Goal: Task Accomplishment & Management: Manage account settings

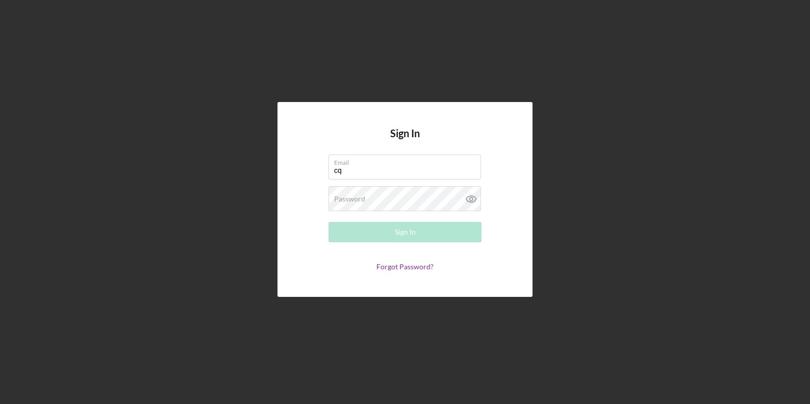
type input "[EMAIL_ADDRESS][DOMAIN_NAME]"
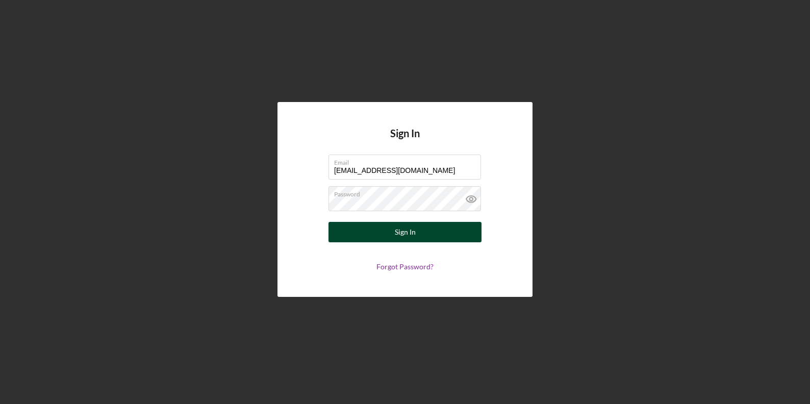
click at [427, 230] on button "Sign In" at bounding box center [404, 232] width 153 height 20
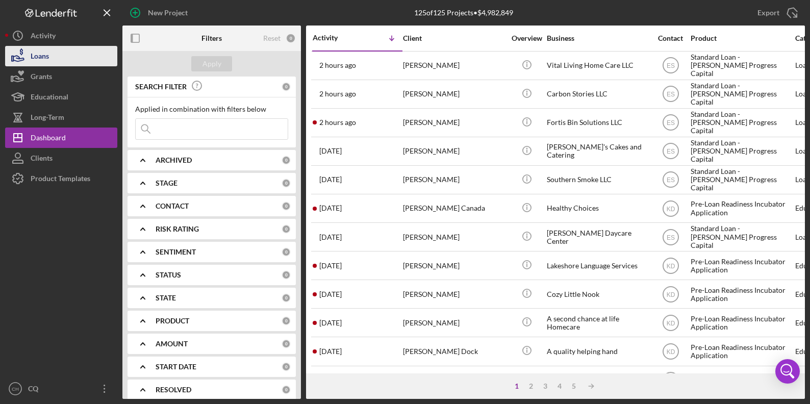
click at [45, 56] on div "Loans" at bounding box center [40, 57] width 18 height 23
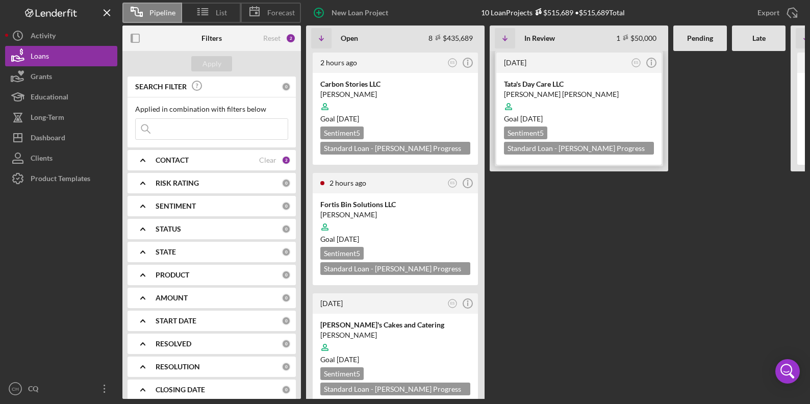
click at [575, 107] on div at bounding box center [579, 106] width 150 height 19
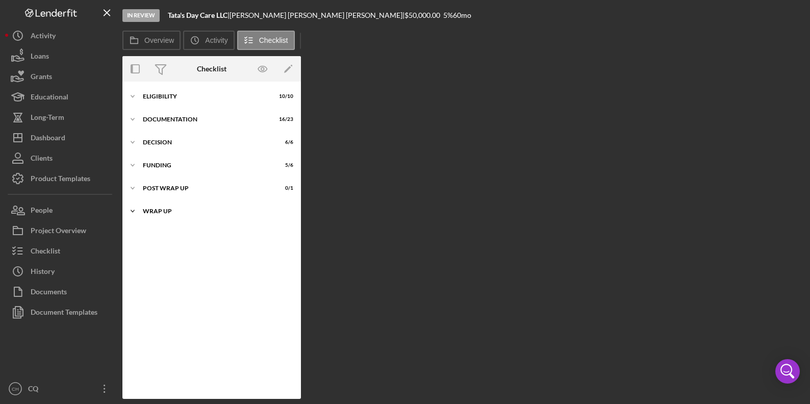
click at [159, 209] on div "Wrap up" at bounding box center [215, 211] width 145 height 6
click at [171, 185] on div "Icon/Expander Post Wrap Up 0 / 1" at bounding box center [211, 188] width 178 height 20
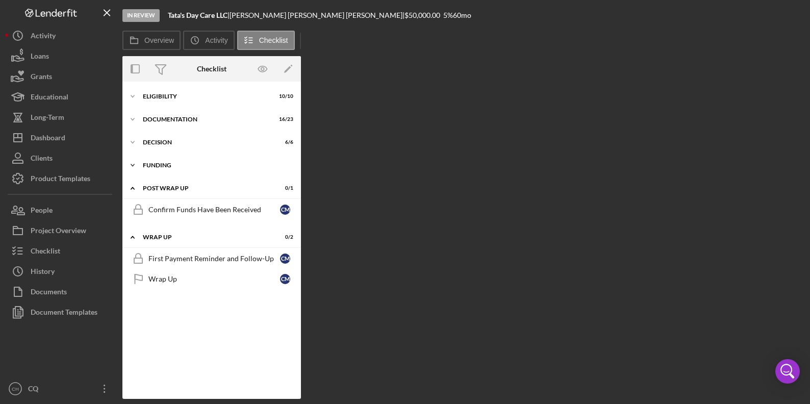
click at [170, 163] on div "Funding" at bounding box center [215, 165] width 145 height 6
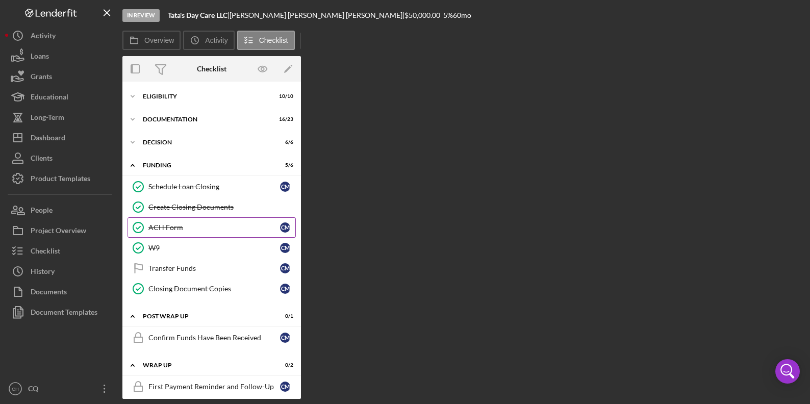
click at [175, 232] on div "ACH Form" at bounding box center [214, 227] width 132 height 8
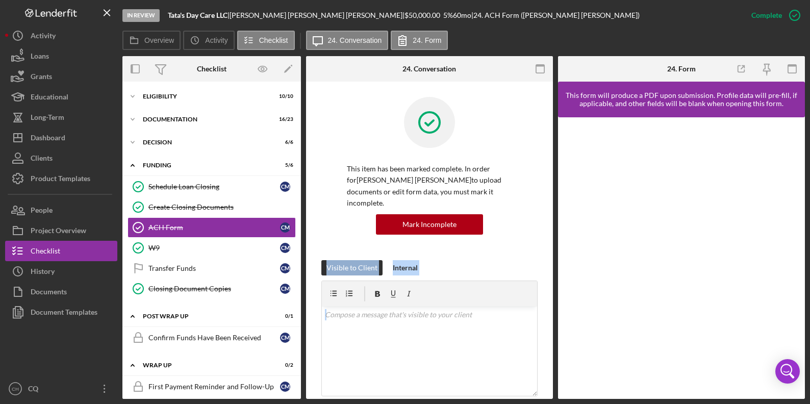
drag, startPoint x: 553, startPoint y: 243, endPoint x: 546, endPoint y: 303, distance: 61.1
click at [542, 311] on div "Overview Internal Workflow Stage In Review Icon/Dropdown Arrow Archive (can una…" at bounding box center [463, 227] width 682 height 343
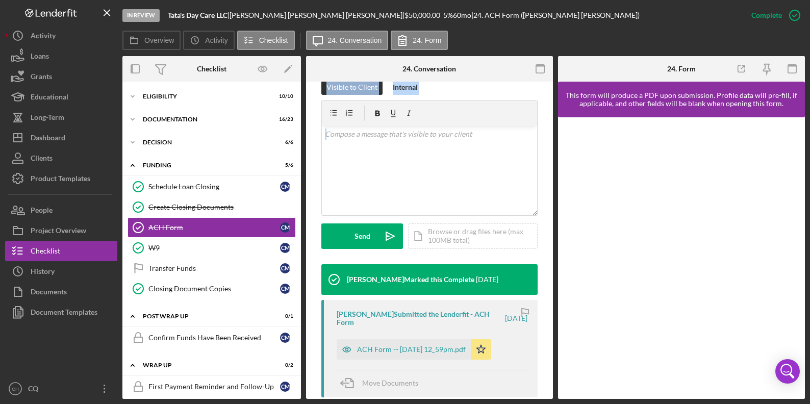
scroll to position [217, 0]
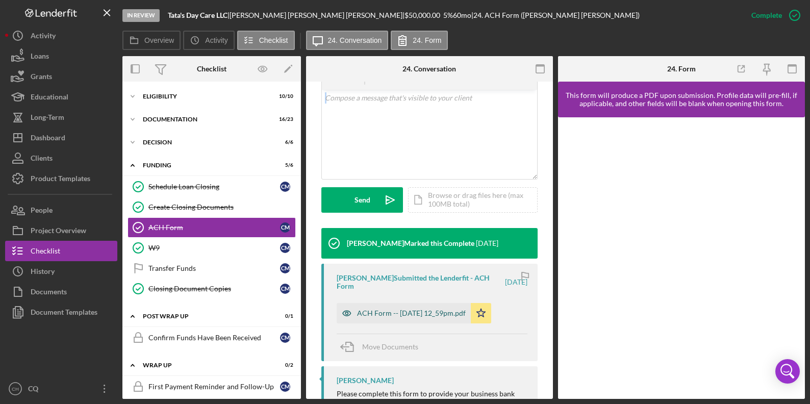
click at [430, 316] on div "ACH Form -- [DATE] 12_59pm.pdf" at bounding box center [411, 313] width 109 height 8
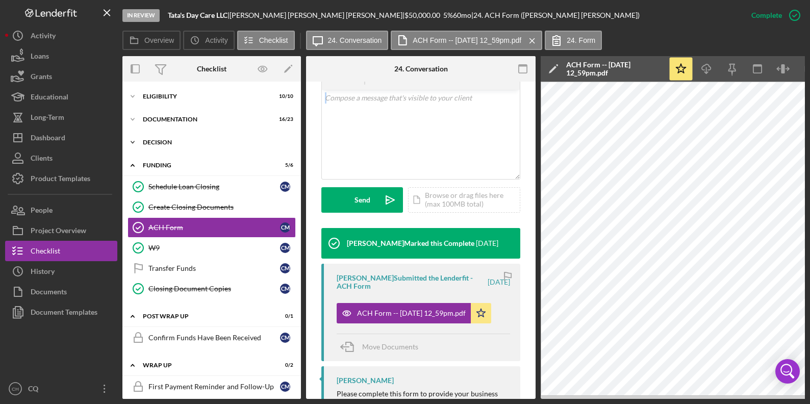
click at [167, 147] on div "Icon/Expander Decision 6 / 6" at bounding box center [211, 142] width 178 height 20
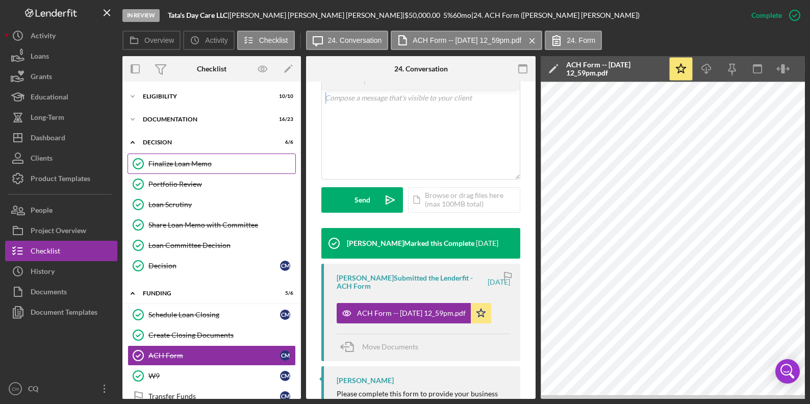
click at [196, 167] on div "Finalize Loan Memo" at bounding box center [221, 164] width 147 height 8
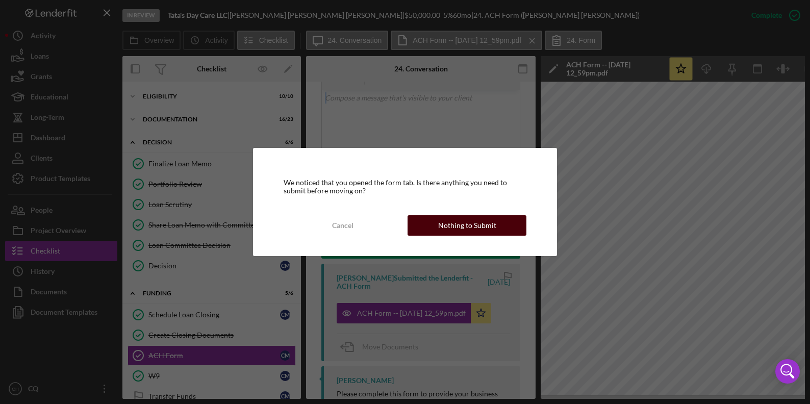
click at [450, 216] on div "Nothing to Submit" at bounding box center [467, 225] width 58 height 20
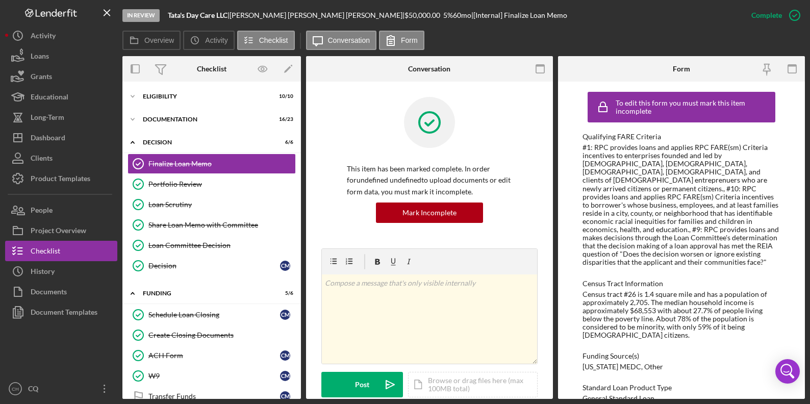
click at [635, 293] on div "Census tract #26 is 1.4 square mile and has a population of approximately 2,705…" at bounding box center [680, 314] width 197 height 49
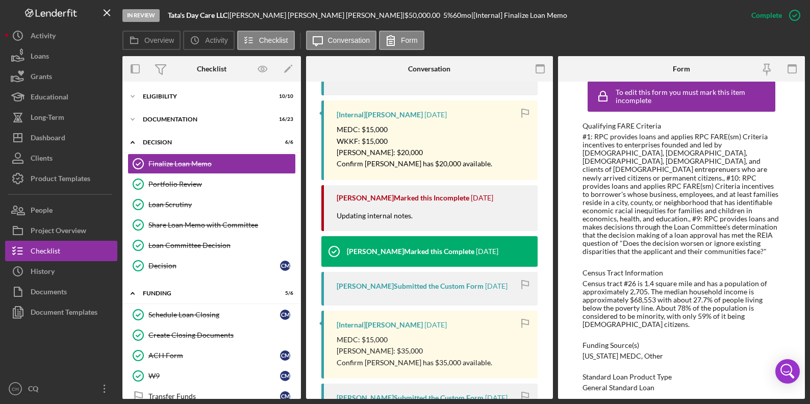
scroll to position [442, 0]
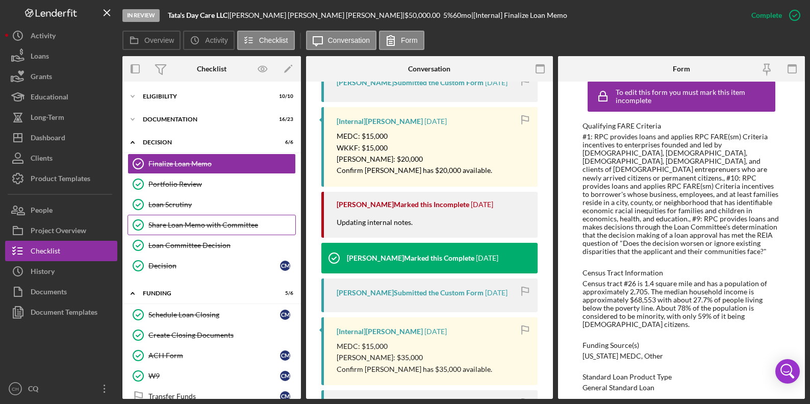
click at [205, 223] on div "Share Loan Memo with Committee" at bounding box center [221, 225] width 147 height 8
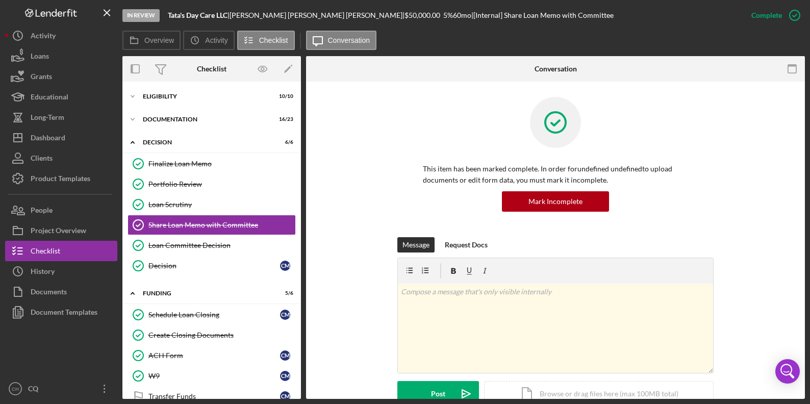
click at [331, 295] on div "Message Request Docs v Color teal Color pink Remove color Add row above Add row…" at bounding box center [555, 329] width 468 height 185
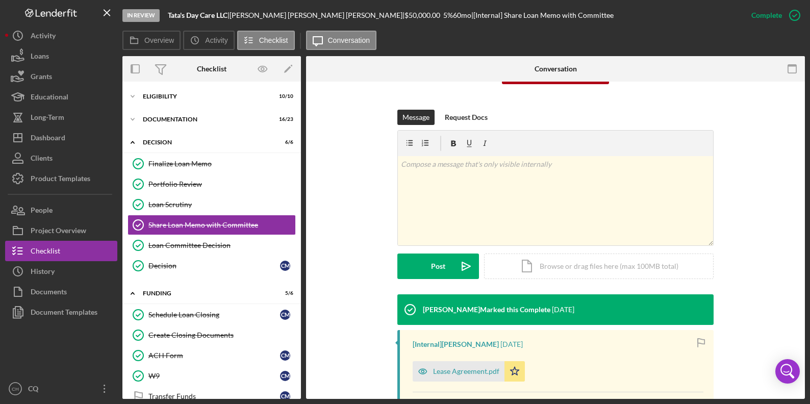
scroll to position [218, 0]
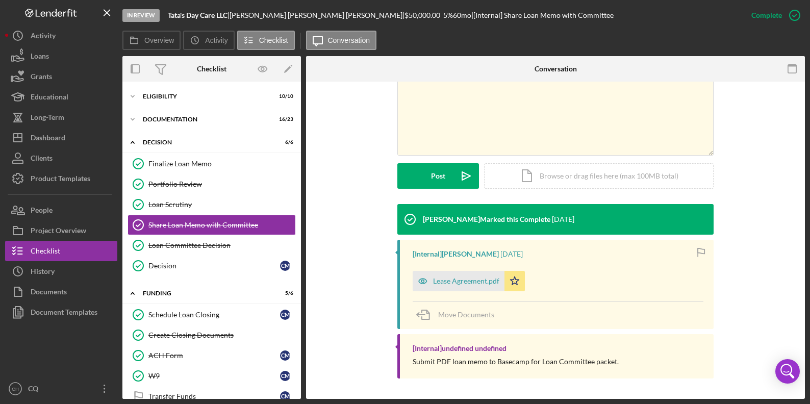
click at [350, 323] on div "[PERSON_NAME] Marked this Complete [DATE] [Internal] [PERSON_NAME] [DATE] Lease…" at bounding box center [555, 293] width 468 height 179
click at [187, 270] on div "Decision" at bounding box center [214, 266] width 132 height 8
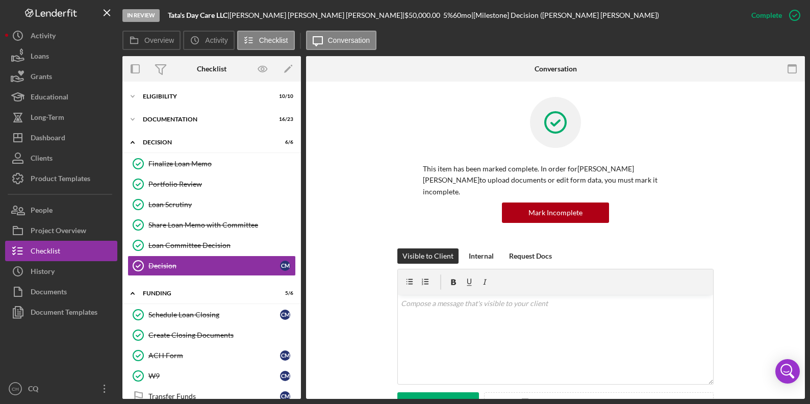
click at [363, 306] on div "Visible to Client Internal Request Docs v Color teal Color pink Remove color Ad…" at bounding box center [555, 340] width 468 height 185
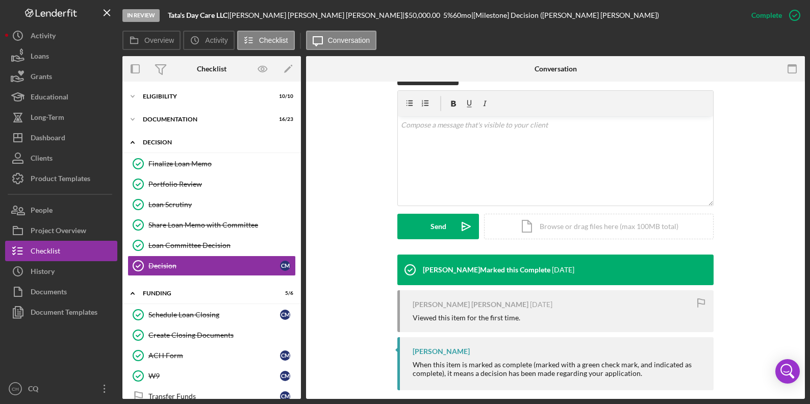
click at [166, 137] on div "Icon/Expander Decision 6 / 6" at bounding box center [211, 142] width 178 height 21
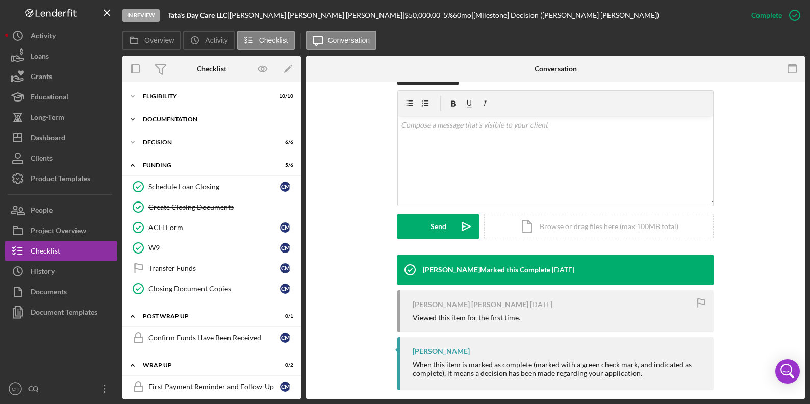
click at [168, 118] on div "Documentation" at bounding box center [215, 119] width 145 height 6
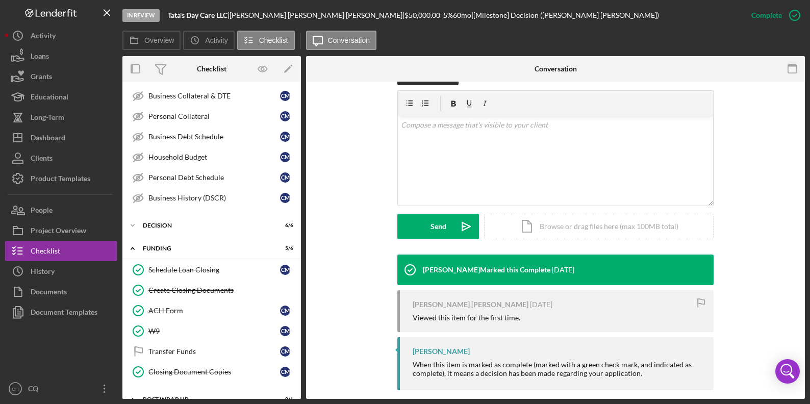
scroll to position [393, 0]
click at [220, 363] on link "Closing Document Copies Closing Document Copies C M" at bounding box center [211, 371] width 168 height 20
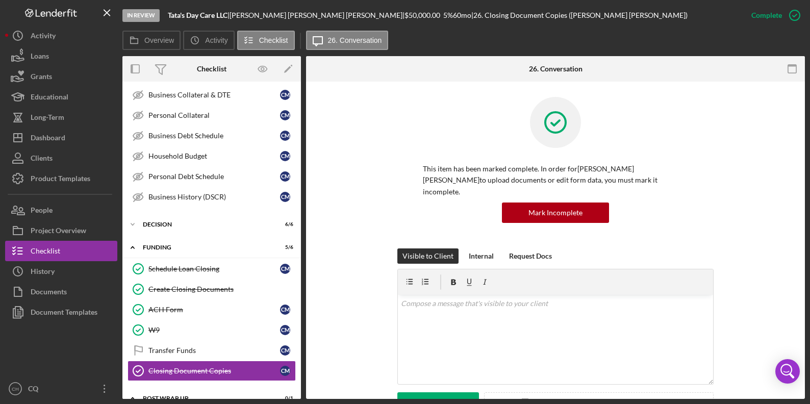
click at [769, 294] on div "Visible to Client Internal Request Docs v Color teal Color pink Remove color Ad…" at bounding box center [555, 340] width 468 height 185
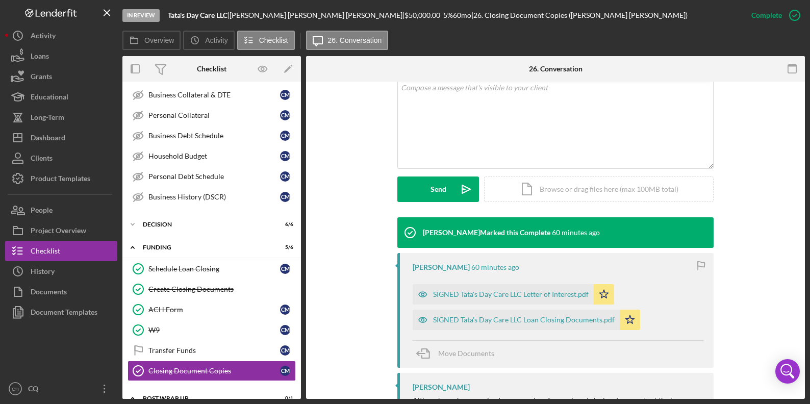
scroll to position [251, 0]
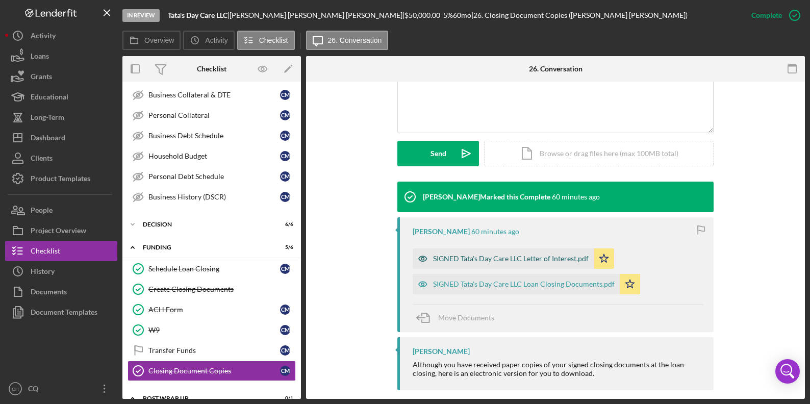
click at [532, 254] on div "SIGNED Tata's Day Care LLC Letter of Interest.pdf" at bounding box center [511, 258] width 156 height 8
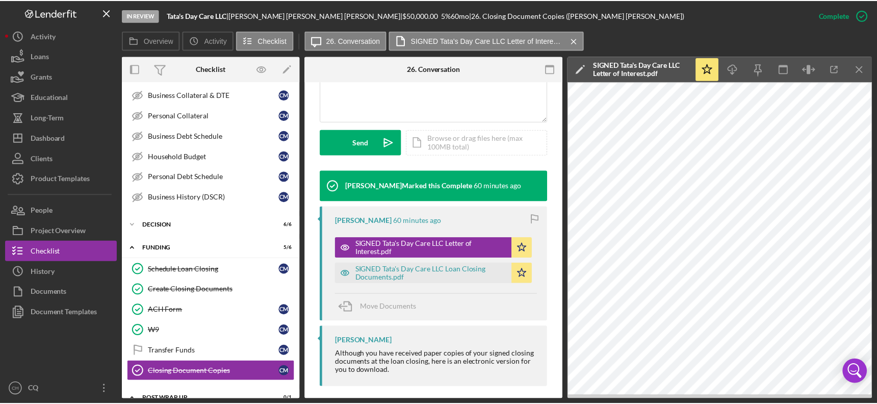
scroll to position [263, 0]
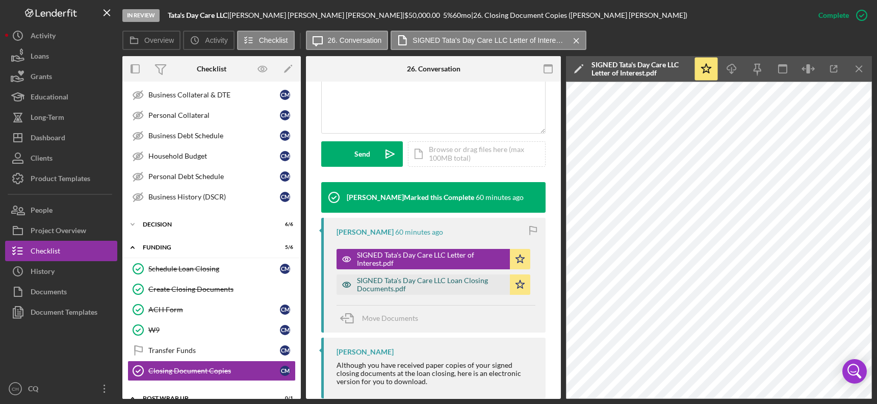
click at [473, 277] on div "SIGNED Tata's Day Care LLC Loan Closing Documents.pdf" at bounding box center [431, 284] width 148 height 16
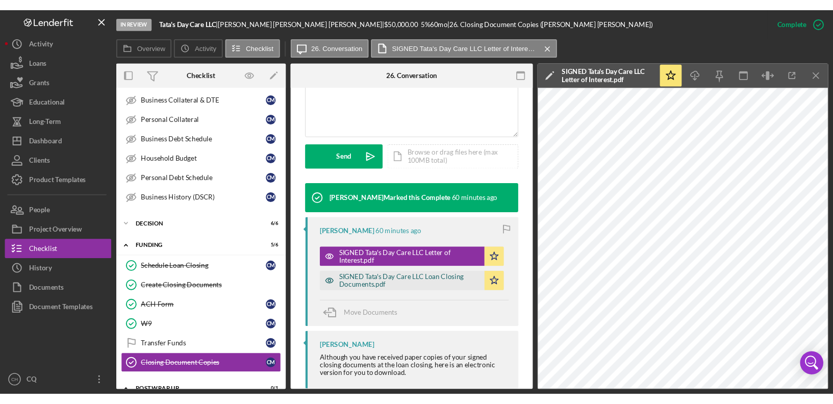
scroll to position [274, 0]
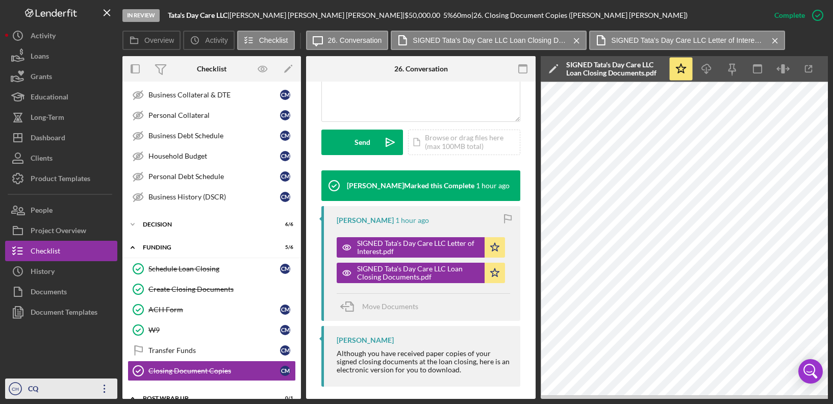
click at [95, 390] on icon "Icon/Overflow" at bounding box center [104, 388] width 25 height 25
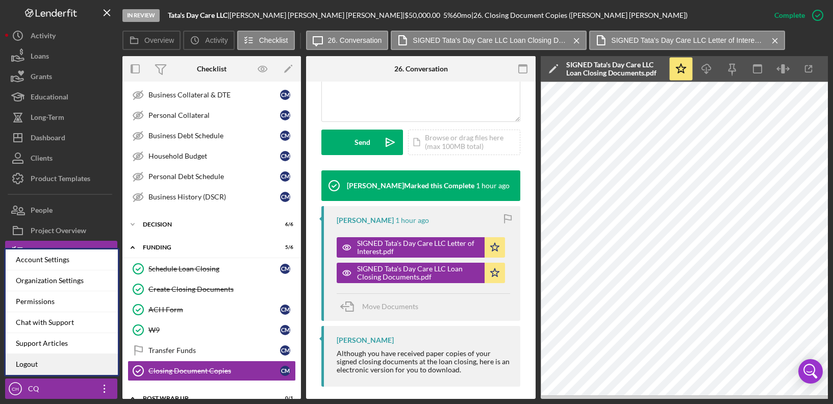
click at [86, 360] on link "Logout" at bounding box center [62, 364] width 112 height 21
